Goal: Task Accomplishment & Management: Use online tool/utility

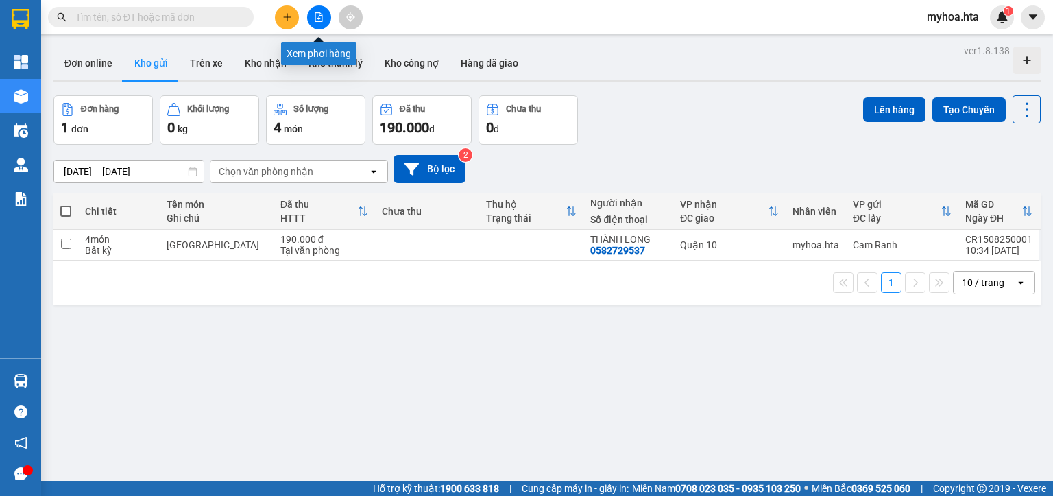
click at [316, 21] on icon "file-add" at bounding box center [319, 17] width 10 height 10
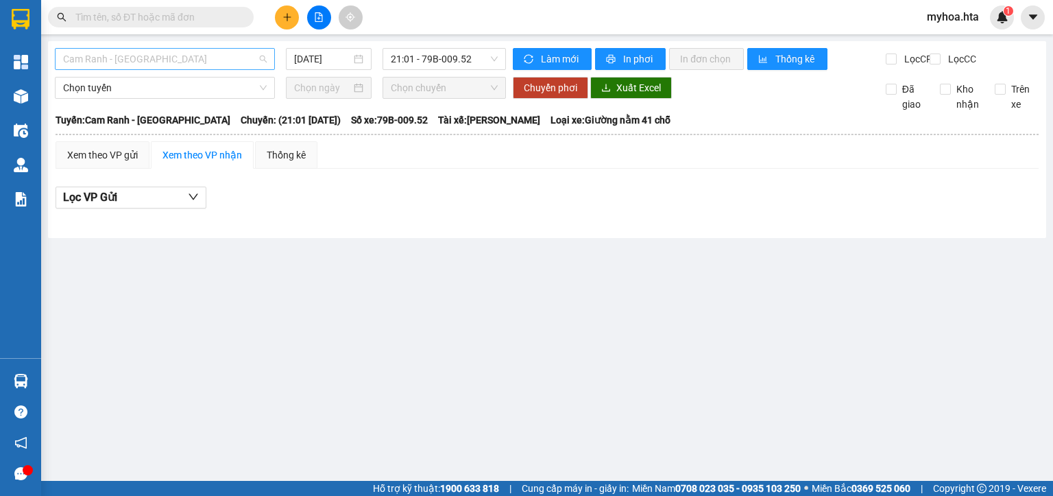
click at [118, 62] on span "Cam Ranh - Sài Gòn" at bounding box center [165, 59] width 204 height 21
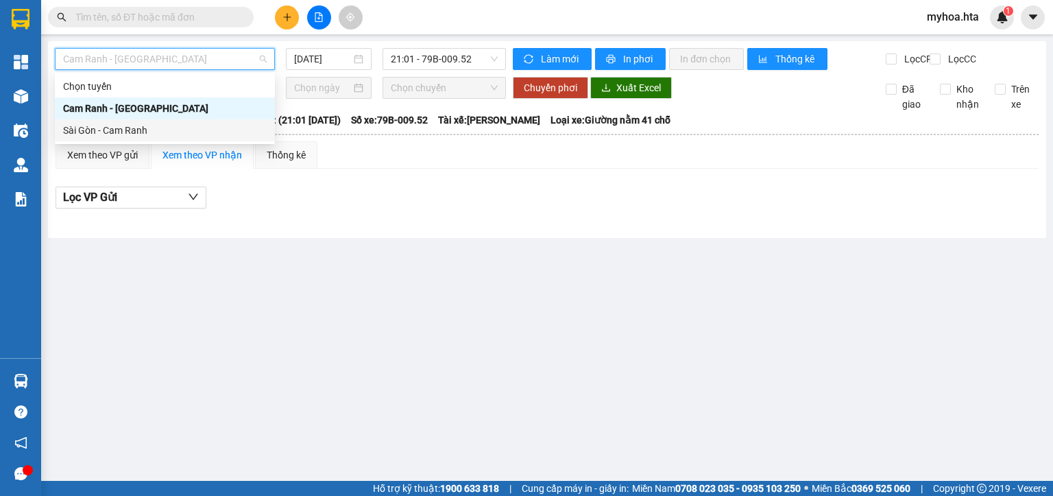
click at [116, 134] on div "Sài Gòn - Cam Ranh" at bounding box center [165, 130] width 204 height 15
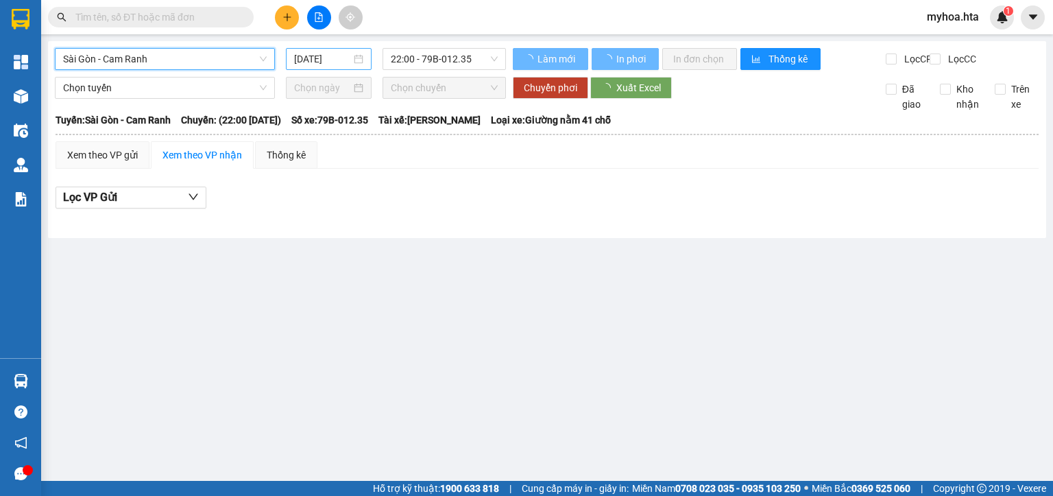
click at [300, 55] on input "15/08/2025" at bounding box center [322, 58] width 56 height 15
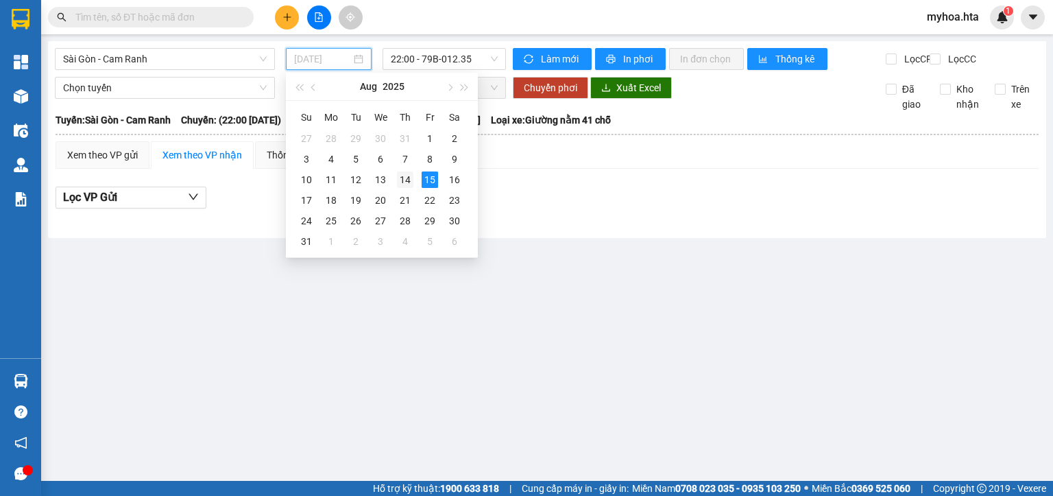
click at [406, 185] on div "14" at bounding box center [405, 179] width 16 height 16
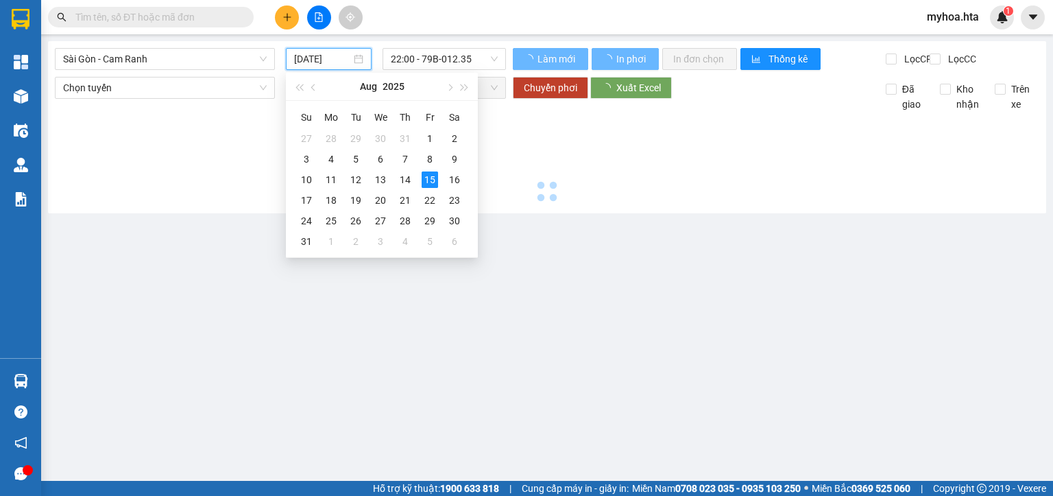
type input "14/08/2025"
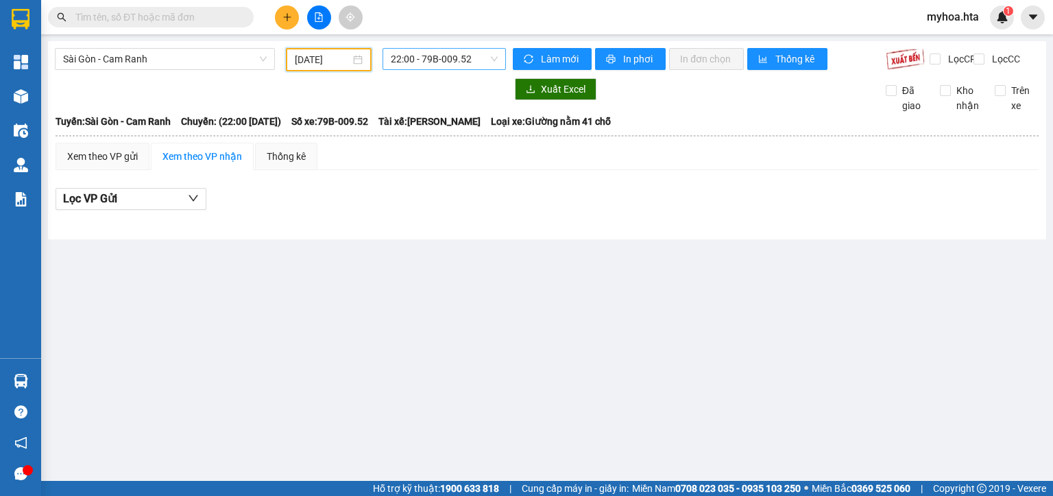
click at [455, 61] on span "22:00 - 79B-009.52" at bounding box center [445, 59] width 108 height 21
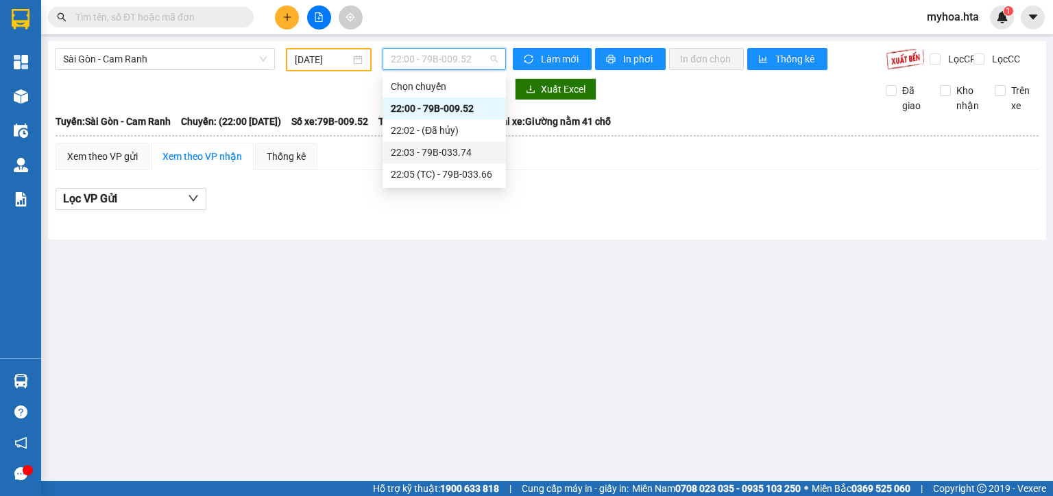
click at [457, 154] on div "22:03 - 79B-033.74" at bounding box center [444, 152] width 107 height 15
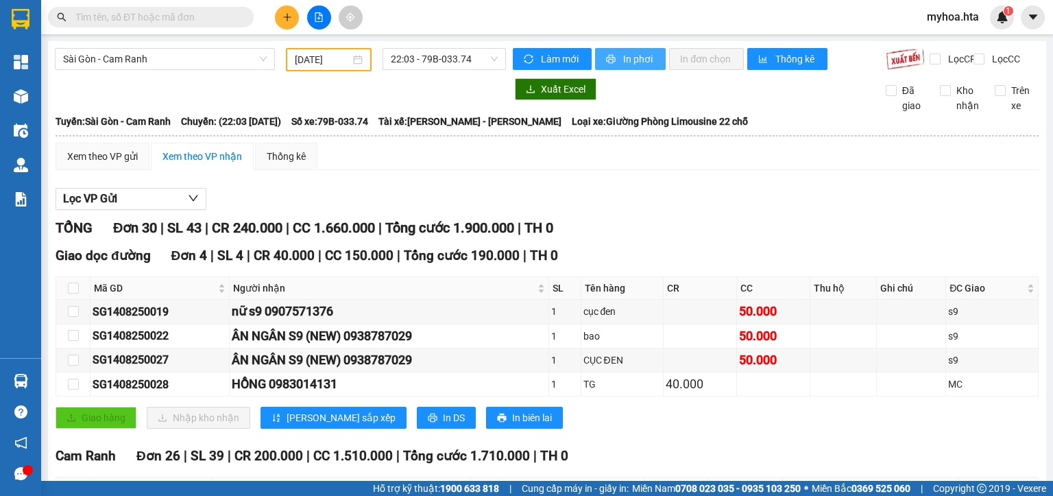
click at [629, 60] on span "In phơi" at bounding box center [639, 58] width 32 height 15
click at [200, 59] on span "Sài Gòn - Cam Ranh" at bounding box center [165, 59] width 204 height 21
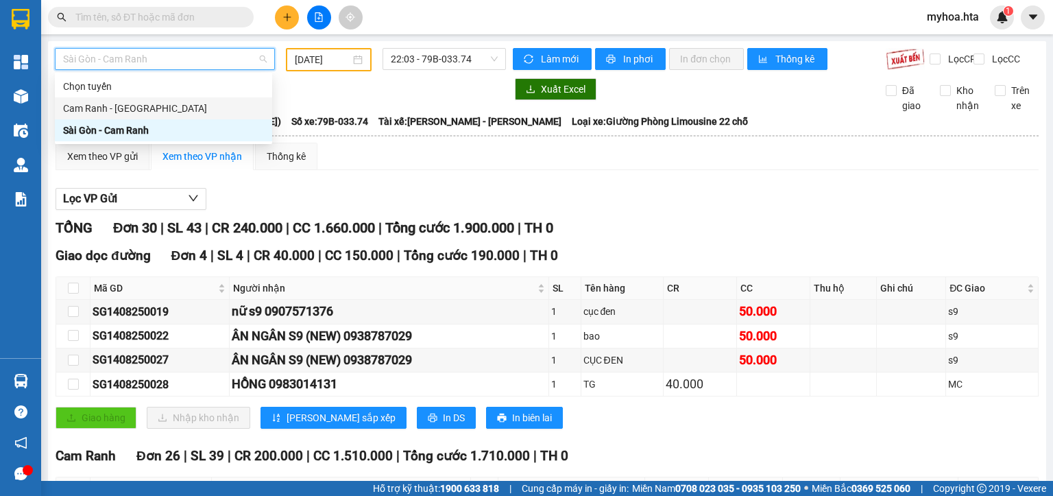
drag, startPoint x: 163, startPoint y: 106, endPoint x: 187, endPoint y: 84, distance: 33.0
click at [163, 106] on div "Cam Ranh - Sài Gòn" at bounding box center [163, 108] width 201 height 15
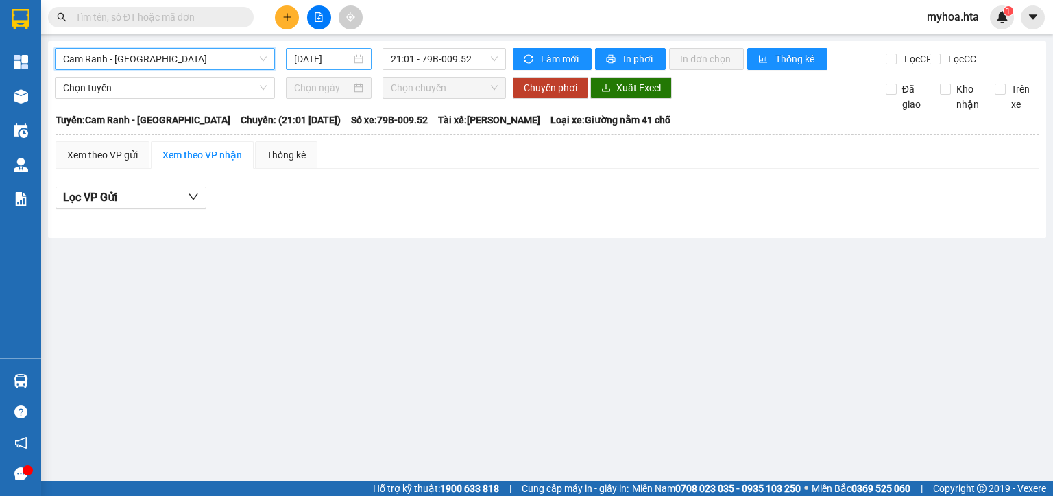
drag, startPoint x: 334, startPoint y: 58, endPoint x: 334, endPoint y: 69, distance: 11.0
click at [334, 60] on input "15/08/2025" at bounding box center [322, 58] width 56 height 15
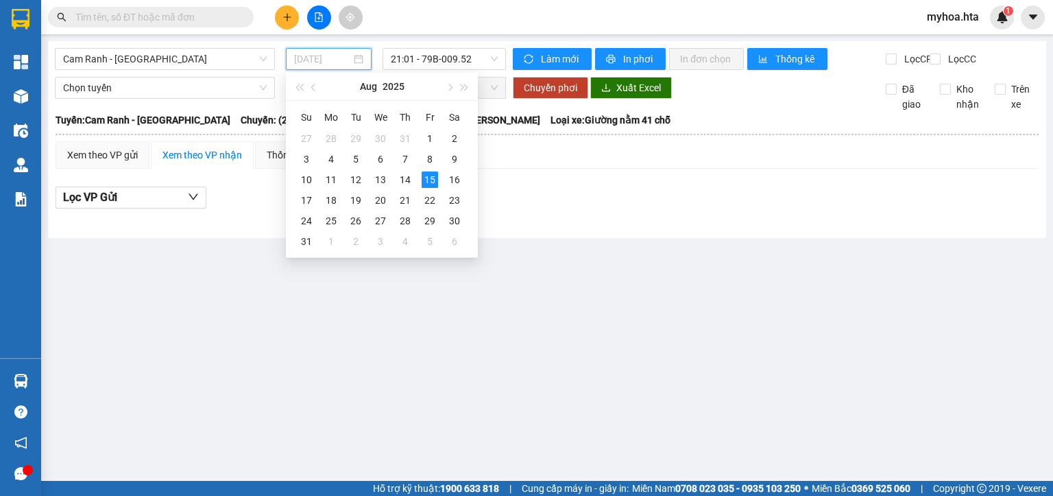
drag, startPoint x: 428, startPoint y: 177, endPoint x: 418, endPoint y: 173, distance: 10.8
click at [428, 177] on div "15" at bounding box center [430, 179] width 16 height 16
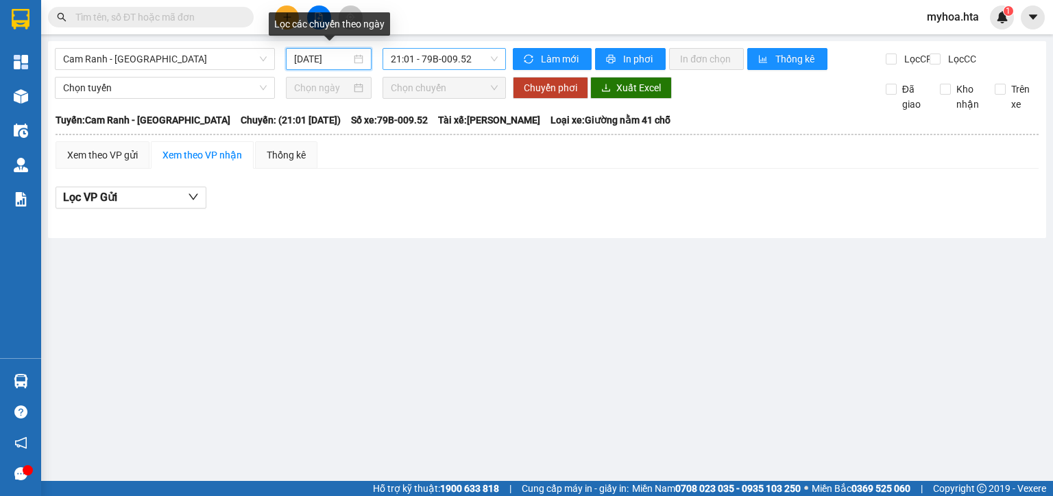
click at [417, 51] on span "21:01 - 79B-009.52" at bounding box center [445, 59] width 108 height 21
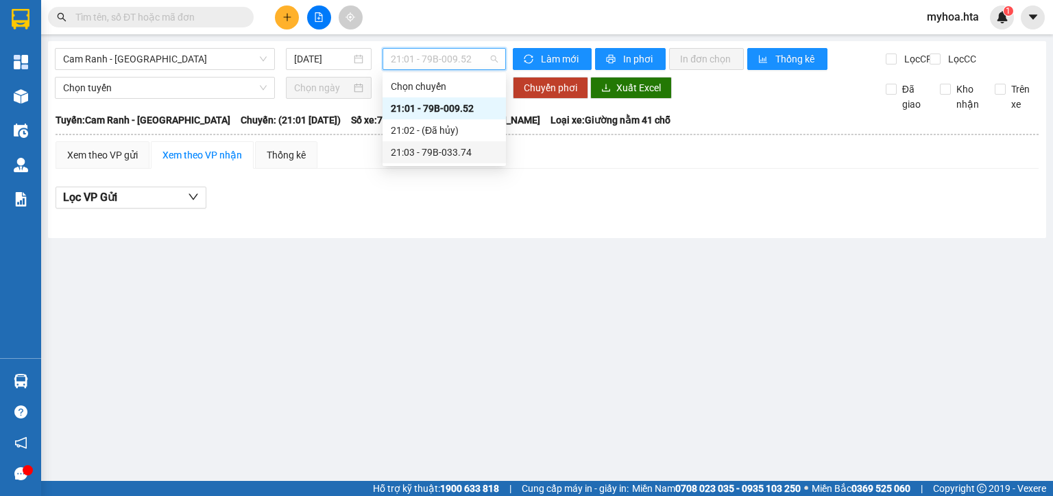
click at [433, 150] on div "21:03 - 79B-033.74" at bounding box center [444, 152] width 107 height 15
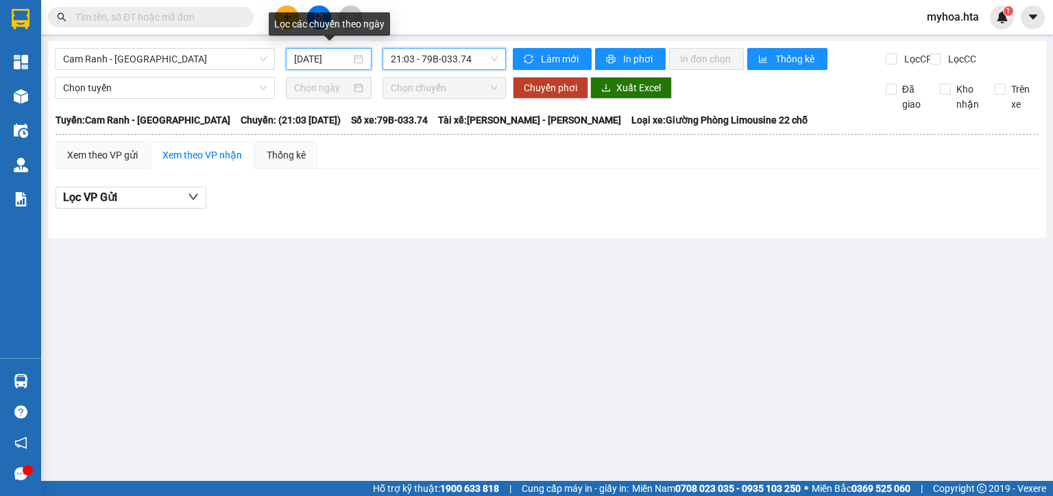
click at [320, 57] on input "15/08/2025" at bounding box center [322, 58] width 56 height 15
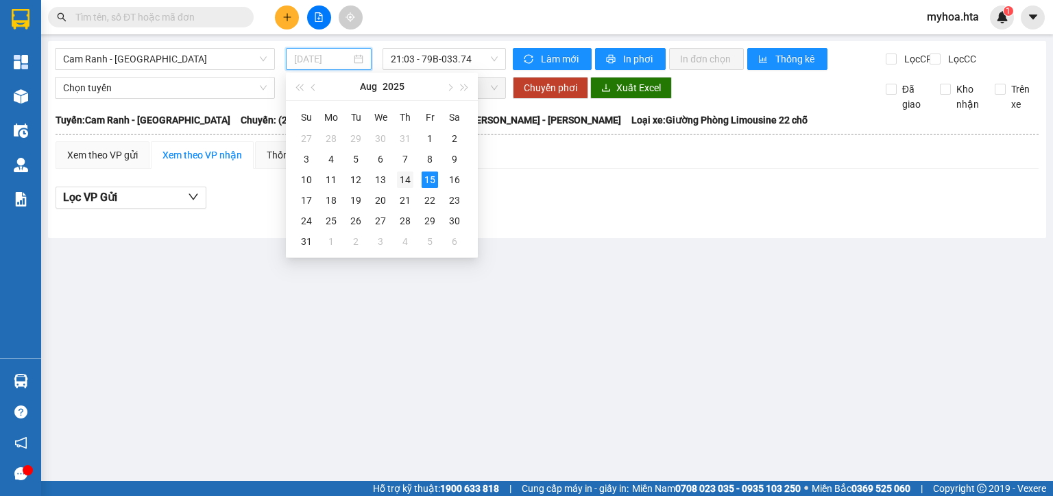
click at [407, 180] on div "14" at bounding box center [405, 179] width 16 height 16
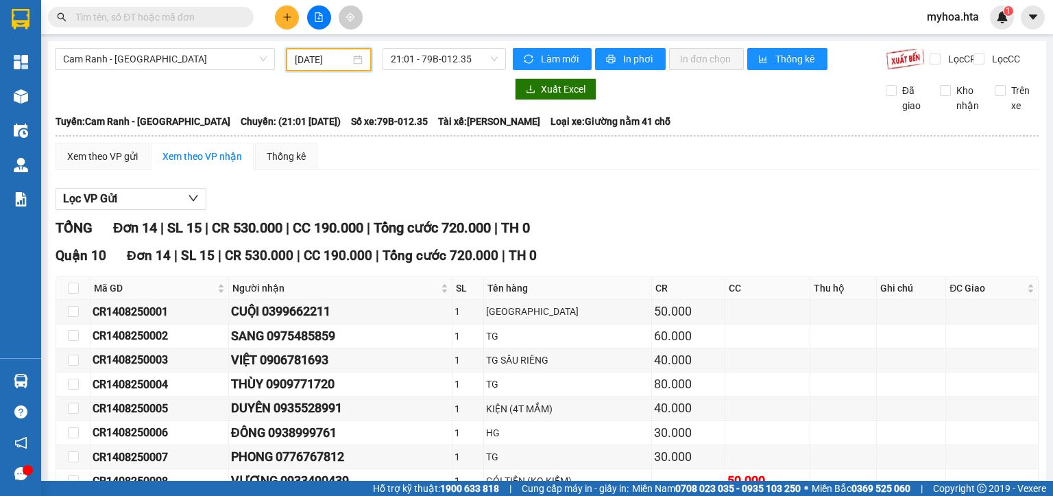
click at [326, 62] on input "14/08/2025" at bounding box center [322, 59] width 55 height 15
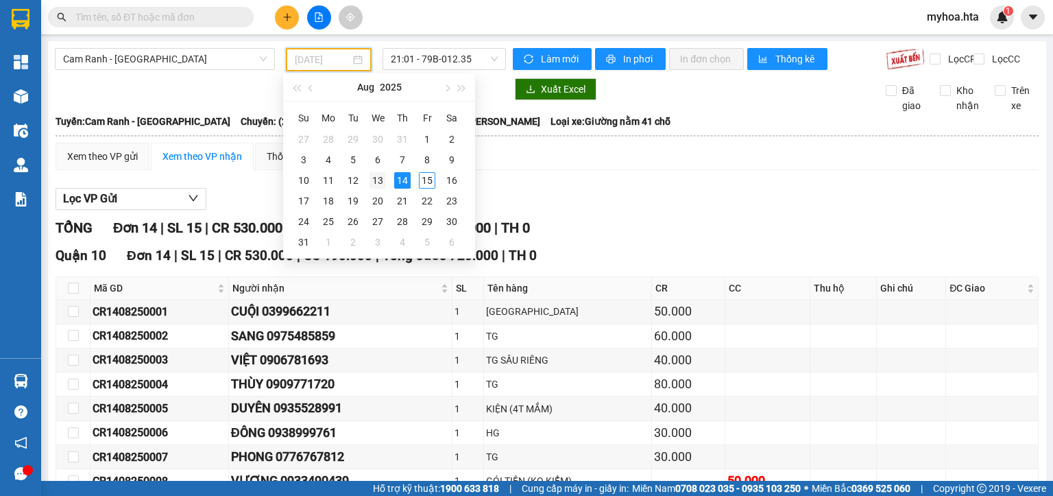
click at [376, 180] on div "13" at bounding box center [378, 180] width 16 height 16
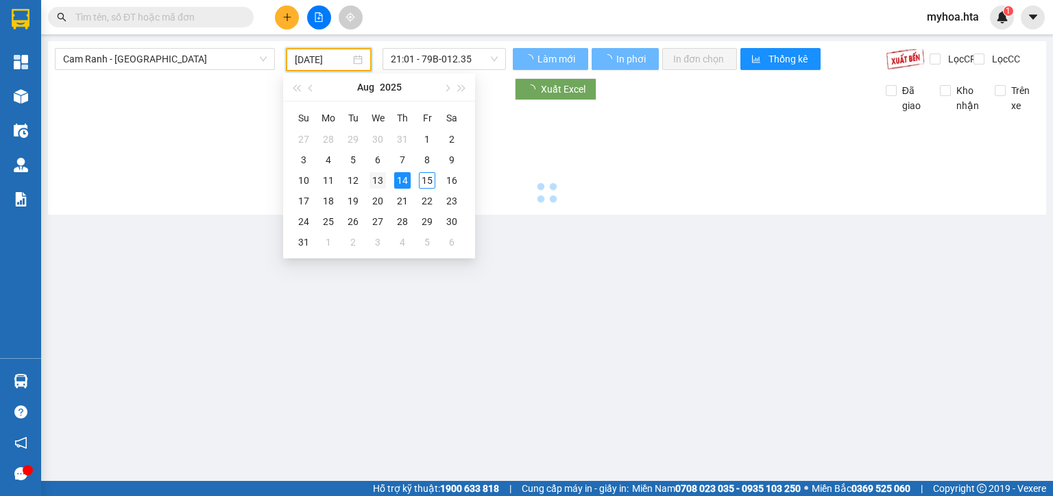
type input "13/08/2025"
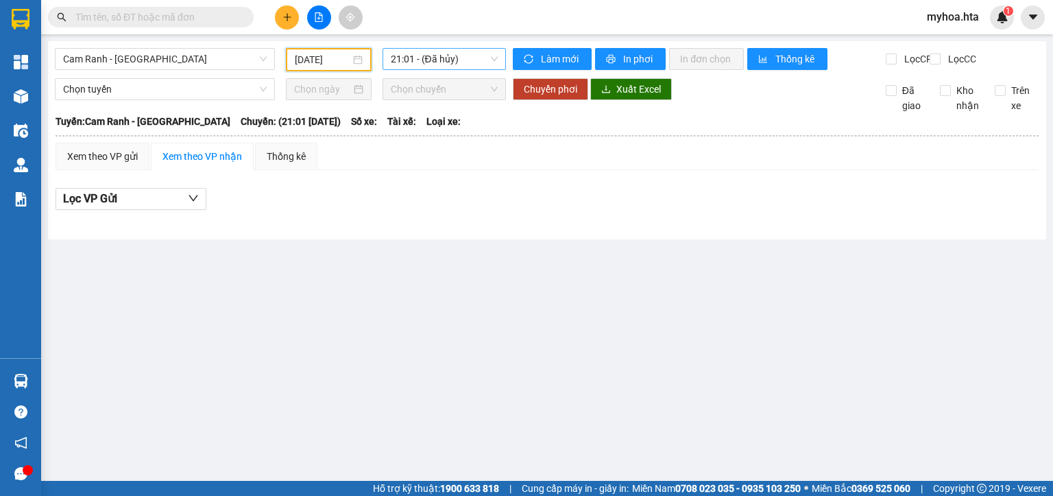
click at [430, 64] on span "21:01 - (Đã hủy)" at bounding box center [445, 59] width 108 height 21
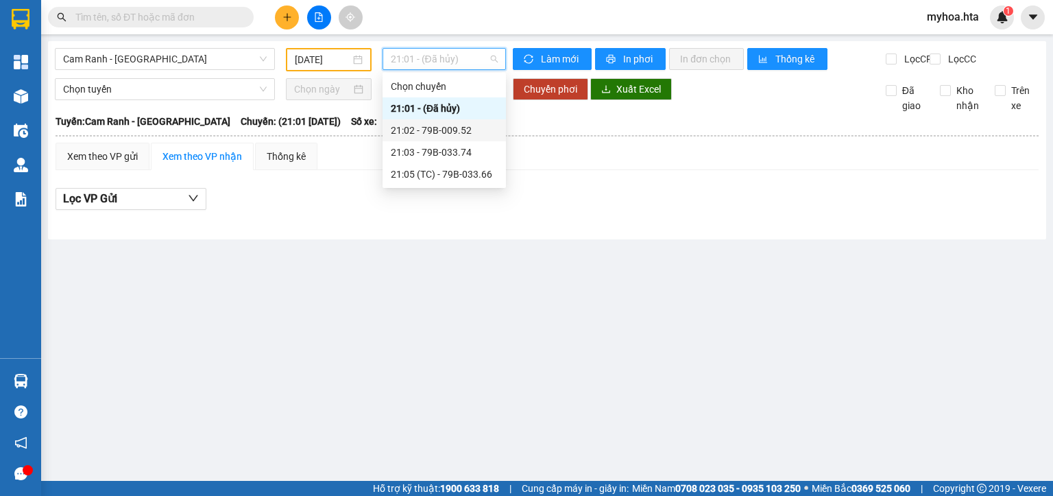
click at [437, 130] on div "21:02 - 79B-009.52" at bounding box center [444, 130] width 107 height 15
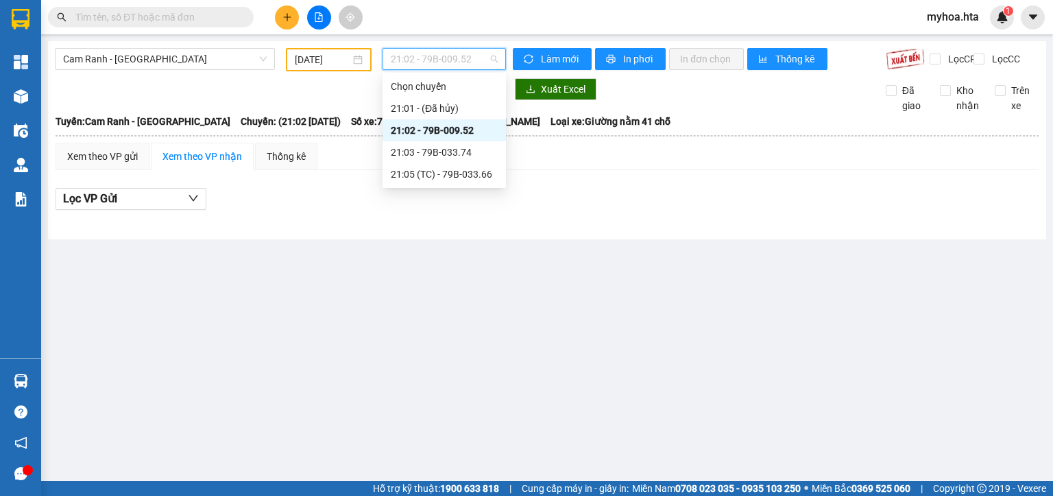
drag, startPoint x: 411, startPoint y: 54, endPoint x: 422, endPoint y: 113, distance: 60.0
click at [411, 62] on span "21:02 - 79B-009.52" at bounding box center [445, 59] width 108 height 21
drag, startPoint x: 431, startPoint y: 155, endPoint x: 423, endPoint y: 108, distance: 47.2
click at [431, 155] on div "21:03 - 79B-033.74" at bounding box center [444, 152] width 107 height 15
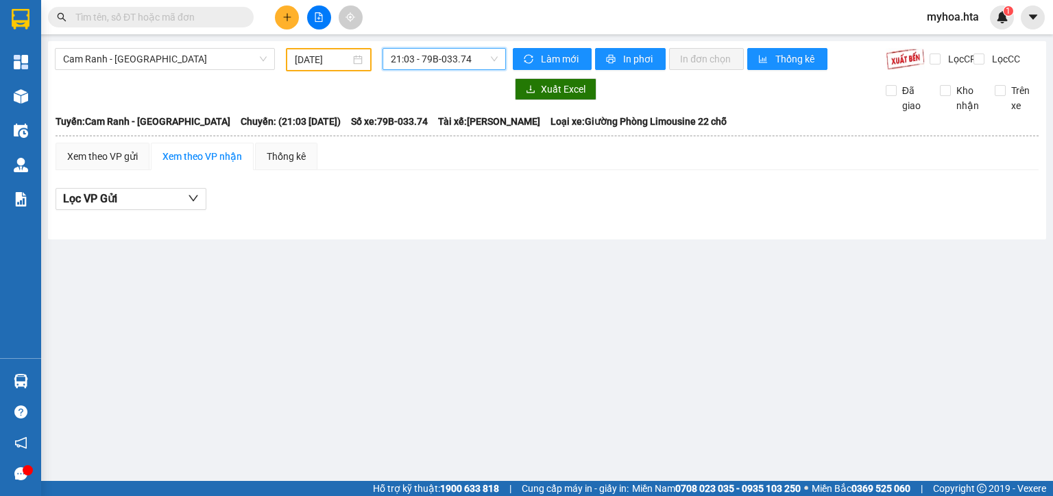
drag, startPoint x: 417, startPoint y: 56, endPoint x: 428, endPoint y: 117, distance: 61.3
click at [419, 60] on span "21:03 - 79B-033.74" at bounding box center [445, 59] width 108 height 21
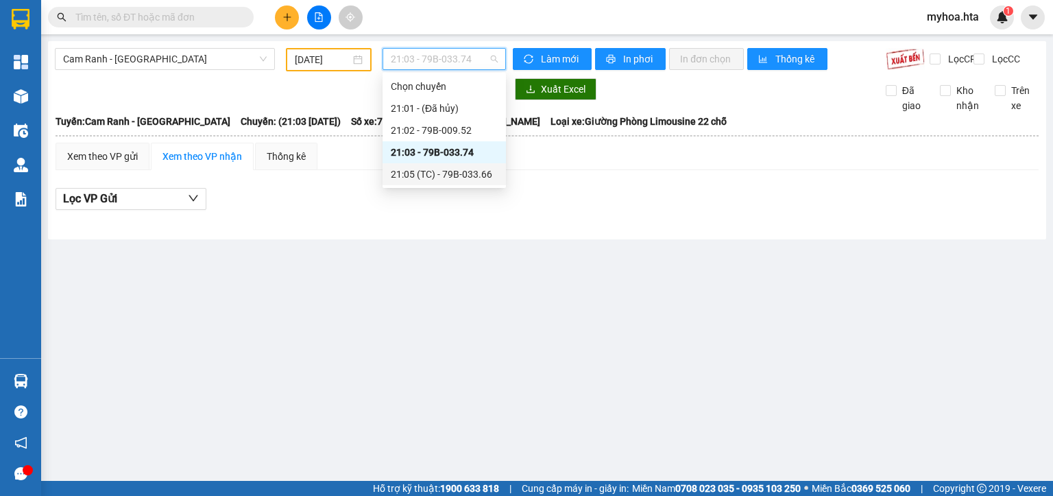
click at [437, 176] on div "21:05 (TC) - 79B-033.66" at bounding box center [444, 174] width 107 height 15
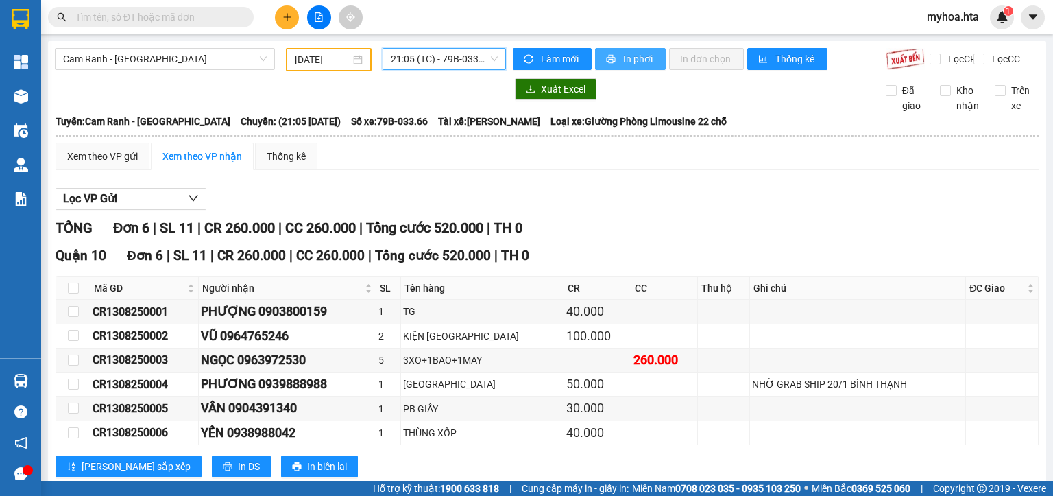
click at [612, 62] on button "In phơi" at bounding box center [630, 59] width 71 height 22
